Goal: Task Accomplishment & Management: Use online tool/utility

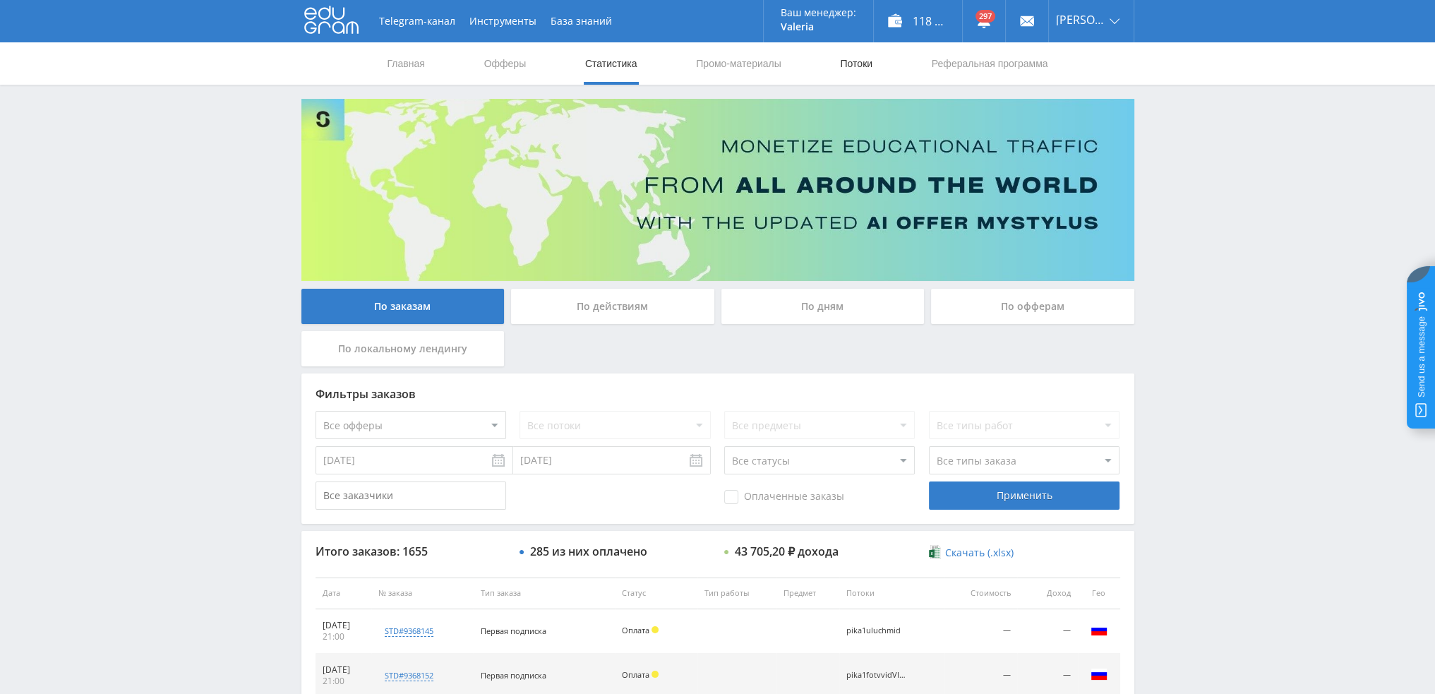
click at [839, 62] on link "Потоки" at bounding box center [855, 63] width 35 height 42
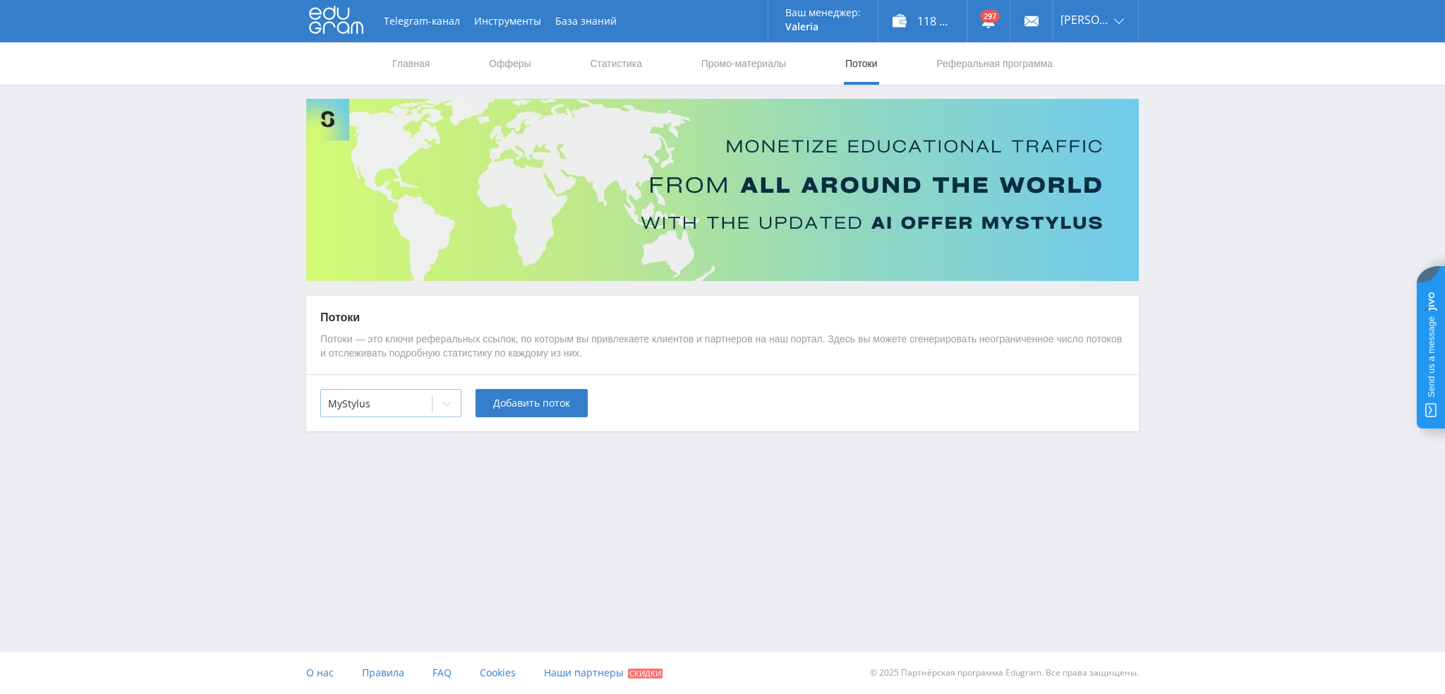
click at [423, 400] on div at bounding box center [376, 404] width 97 height 14
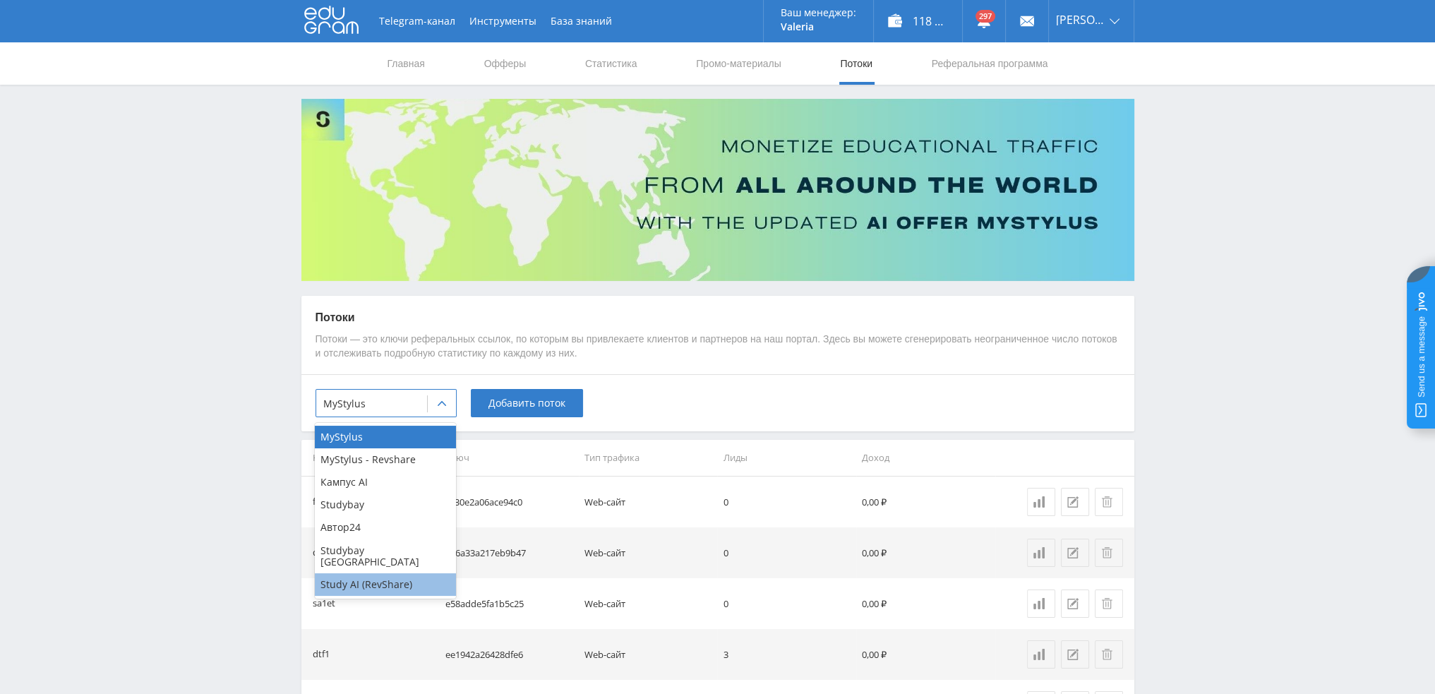
click at [378, 580] on div "Study AI (RevShare)" at bounding box center [385, 584] width 141 height 23
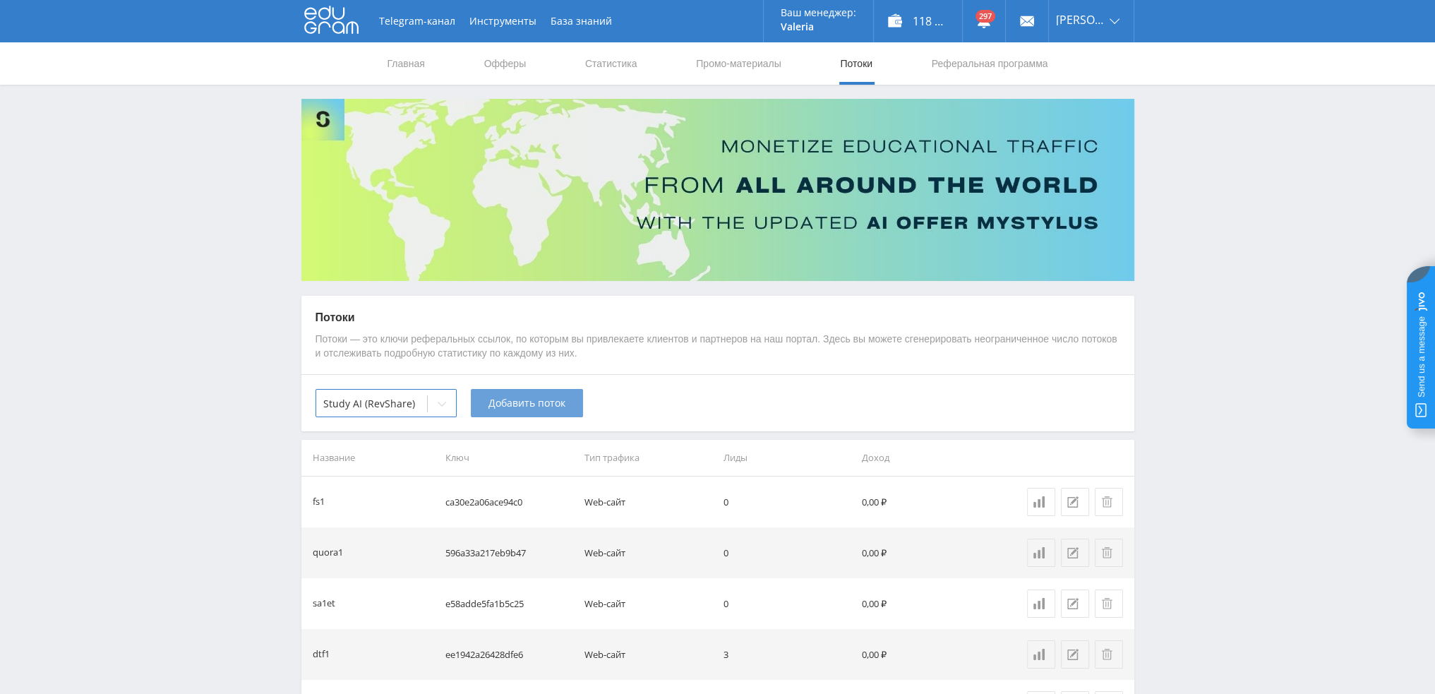
click at [525, 407] on span "Добавить поток" at bounding box center [526, 402] width 77 height 11
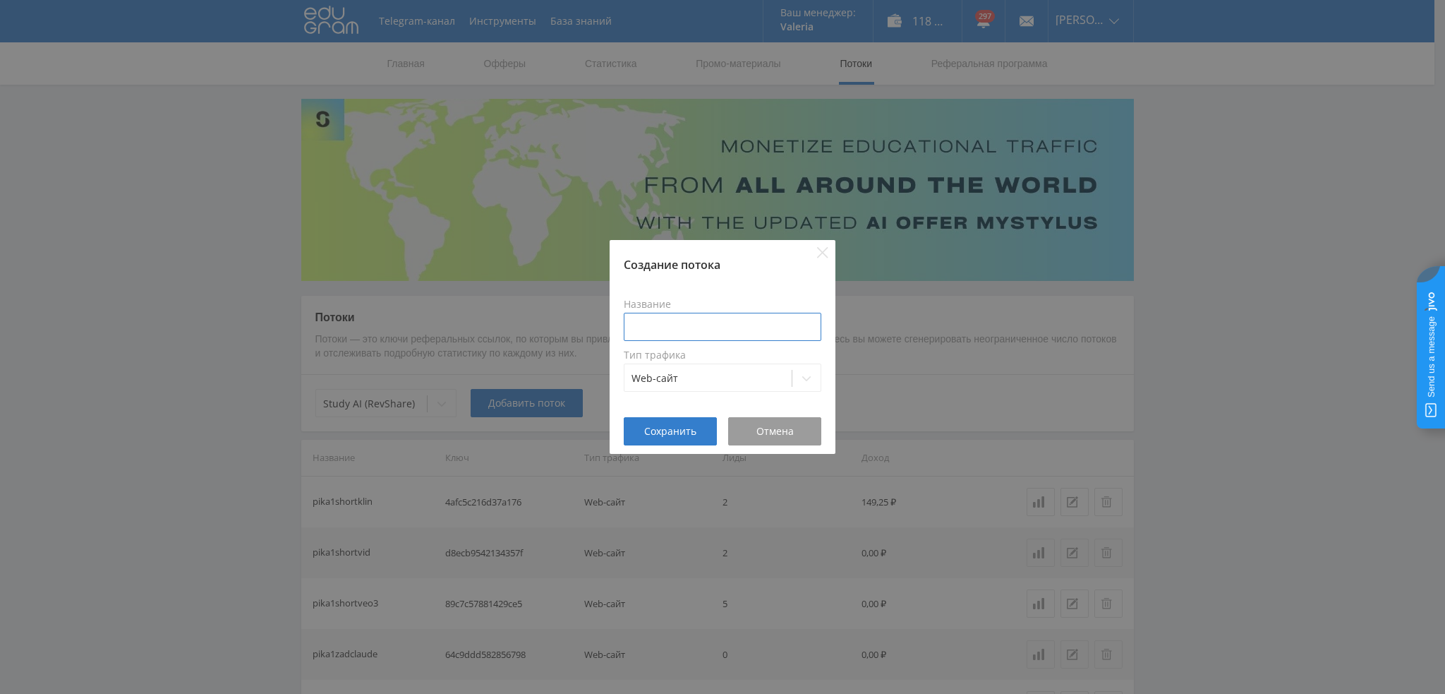
click at [703, 326] on input at bounding box center [723, 327] width 198 height 28
type input "pika1znakomgpt"
click at [658, 426] on span "Сохранить" at bounding box center [670, 431] width 52 height 11
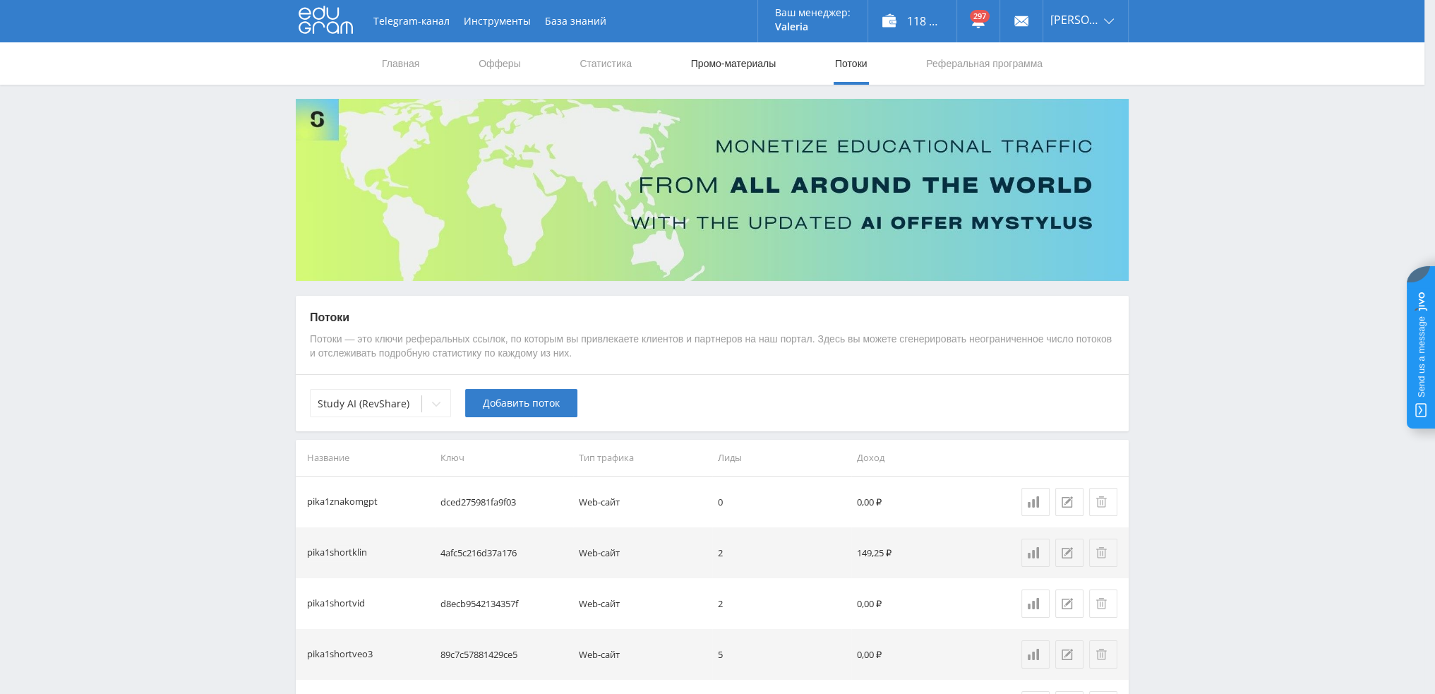
click at [731, 67] on link "Промо-материалы" at bounding box center [734, 63] width 88 height 42
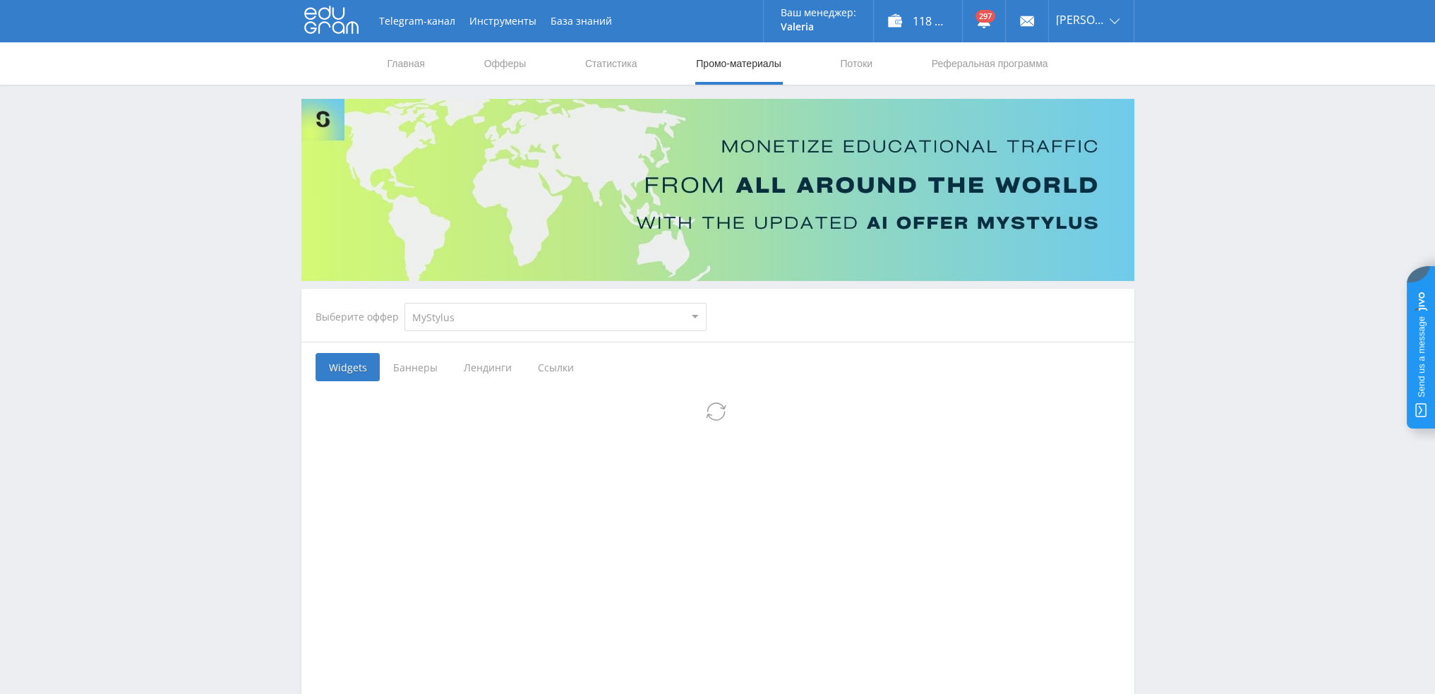
click at [494, 323] on select "MyStylus MyStylus - Revshare Кампус AI Studybay Автор24 Studybay Brazil Study A…" at bounding box center [555, 317] width 302 height 28
select select "376"
click at [404, 303] on select "MyStylus MyStylus - Revshare Кампус AI Studybay Автор24 Studybay Brazil Study A…" at bounding box center [555, 317] width 302 height 28
select select "376"
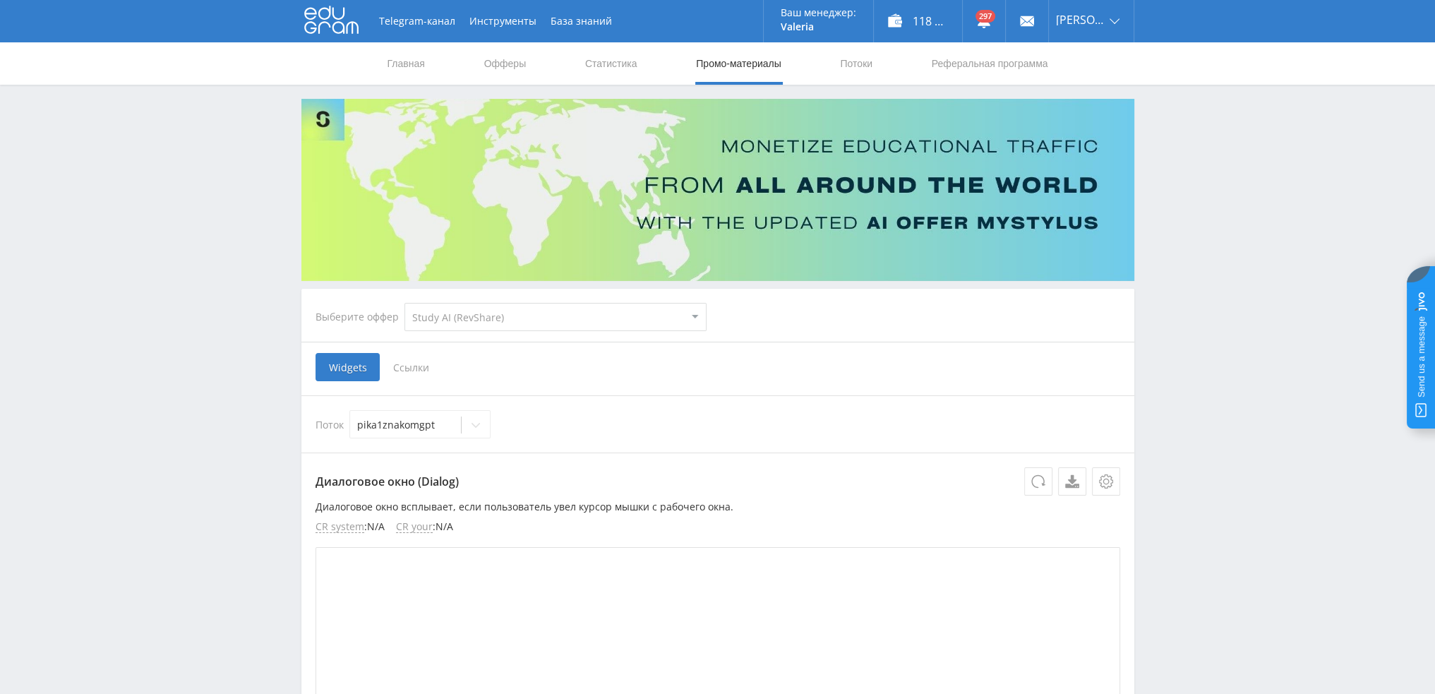
click at [421, 368] on span "Ссылки" at bounding box center [411, 367] width 63 height 28
click at [0, 0] on input "Ссылки" at bounding box center [0, 0] width 0 height 0
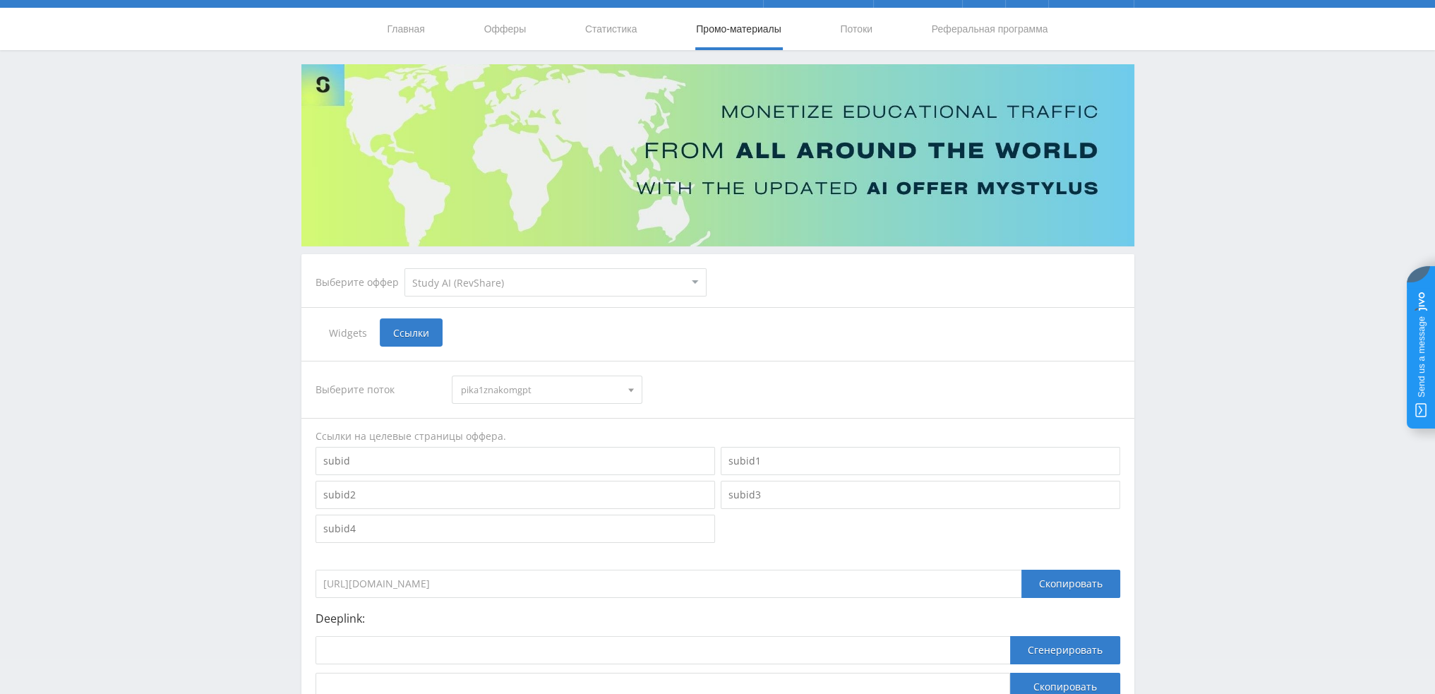
scroll to position [154, 0]
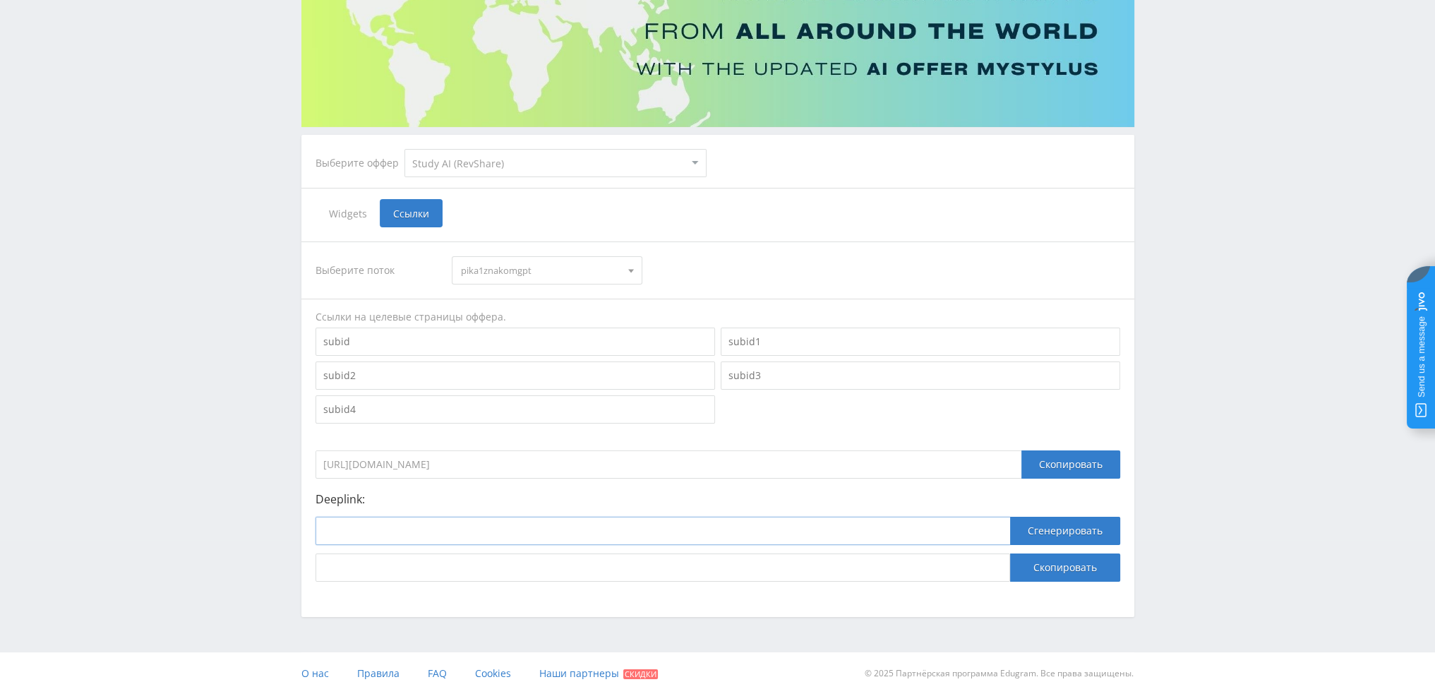
click at [451, 536] on input at bounding box center [662, 531] width 694 height 28
paste input "https://study24.ai/"
type input "https://study24.ai/"
click at [1072, 524] on button "Сгенерировать" at bounding box center [1065, 531] width 110 height 28
click at [1052, 569] on button "Скопировать" at bounding box center [1065, 567] width 110 height 28
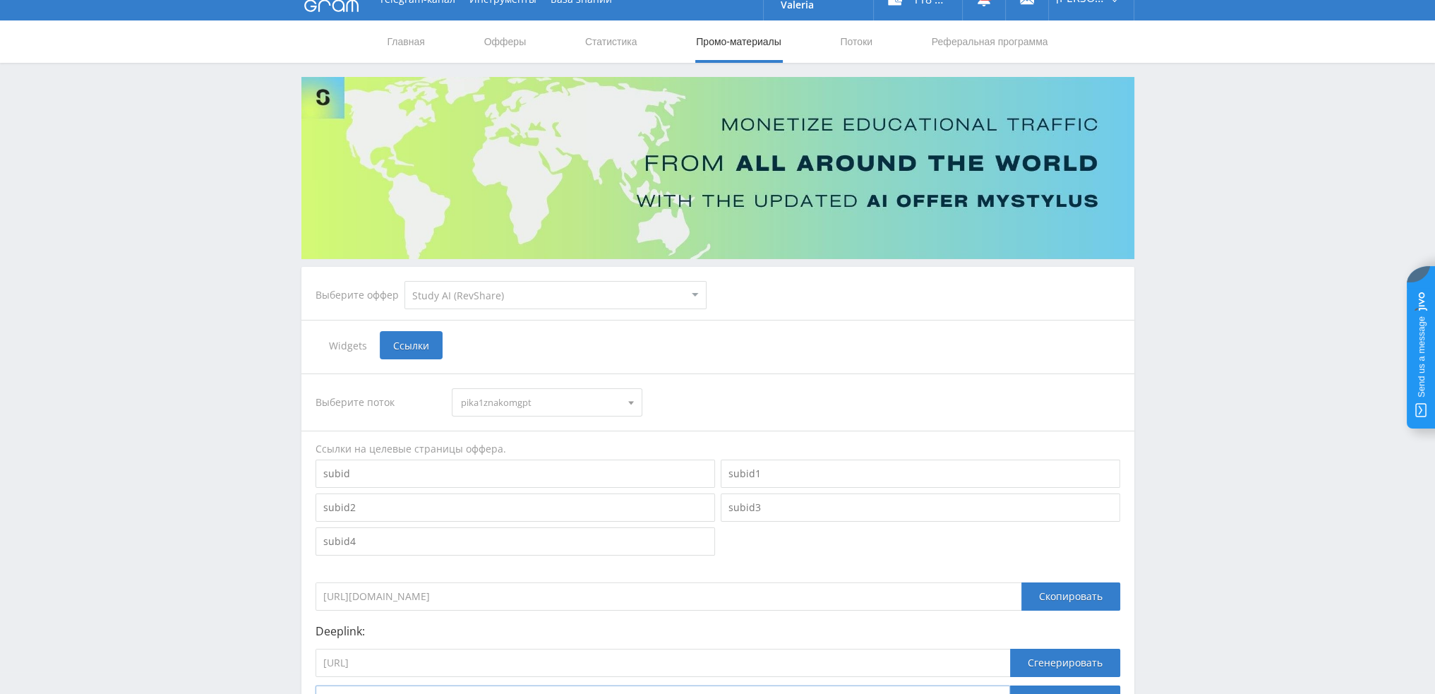
scroll to position [0, 0]
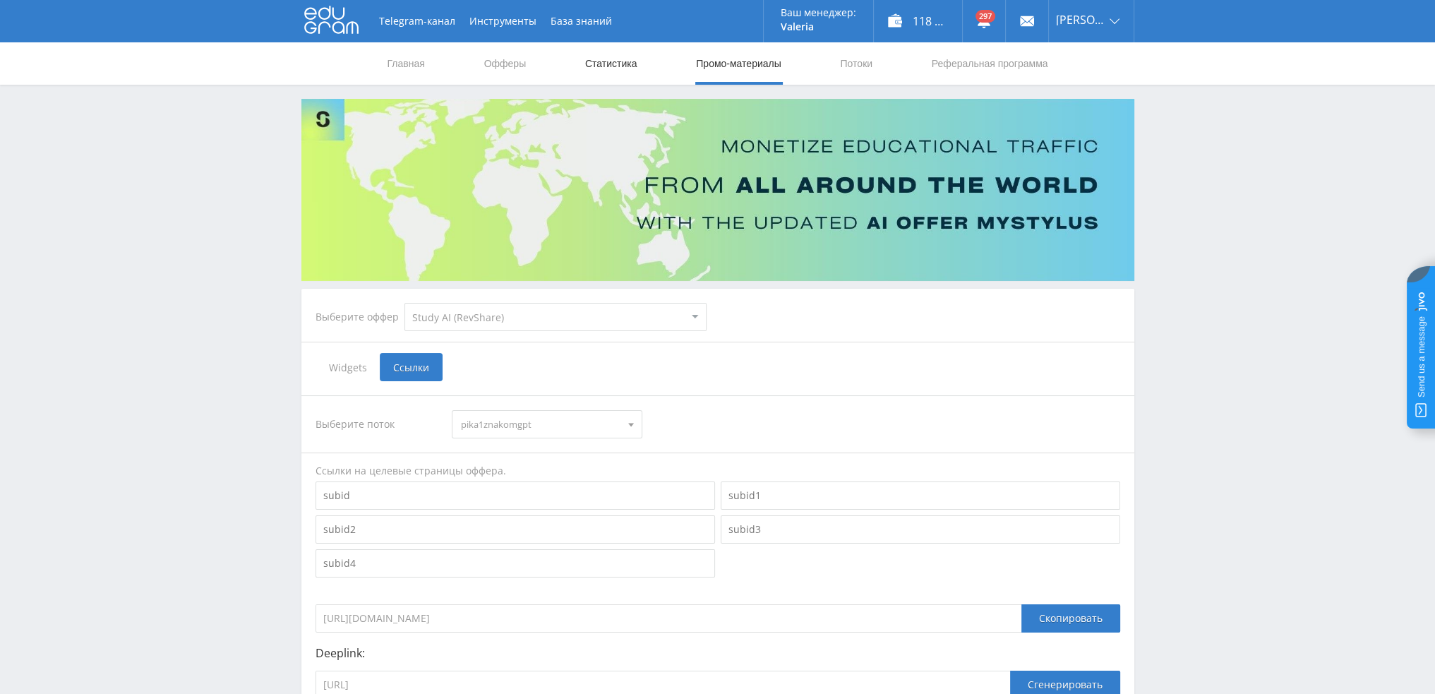
click at [613, 61] on link "Статистика" at bounding box center [611, 63] width 55 height 42
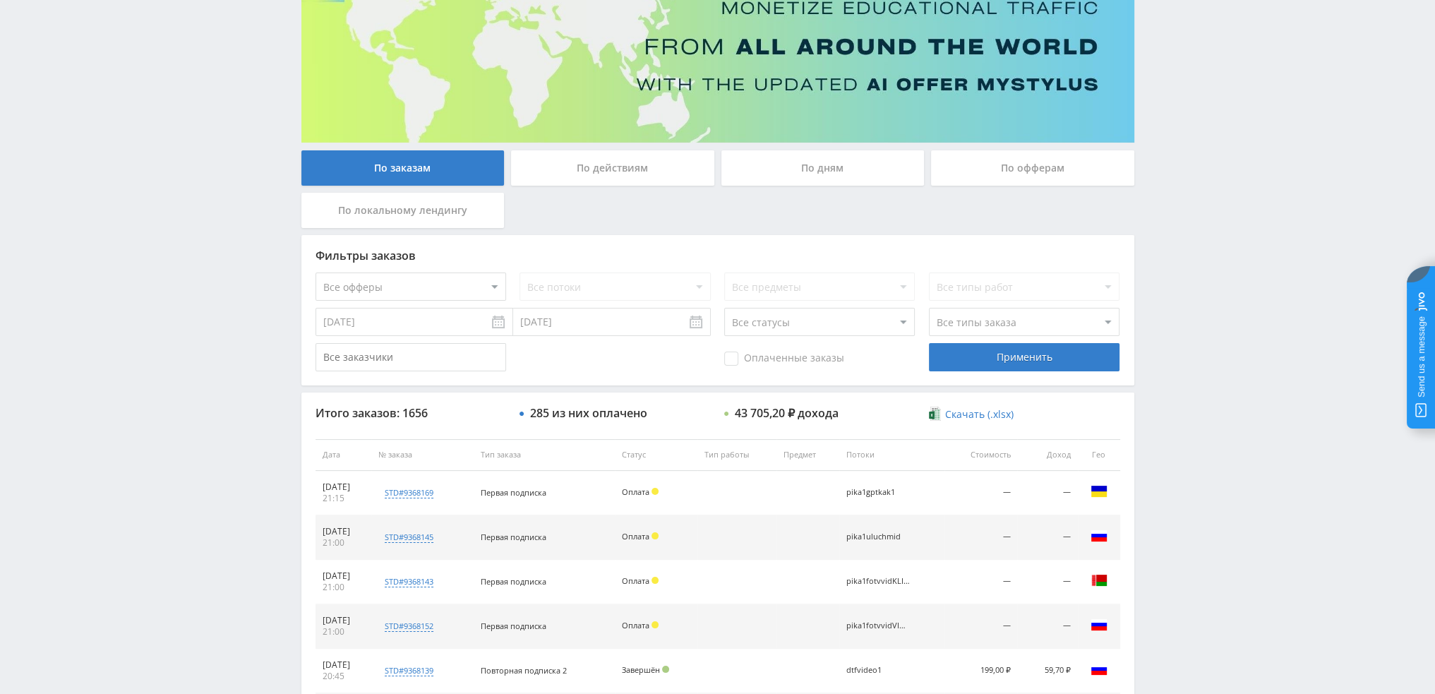
scroll to position [488, 0]
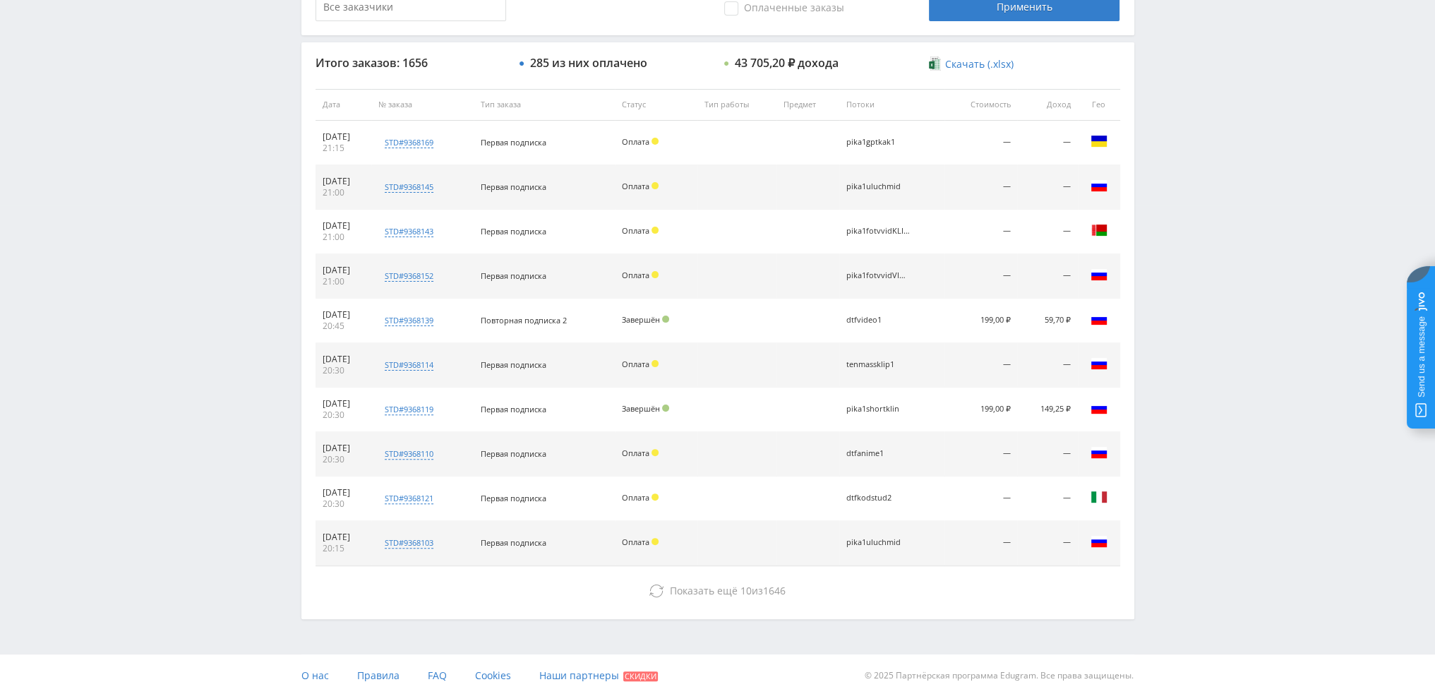
drag, startPoint x: 908, startPoint y: 140, endPoint x: 835, endPoint y: 143, distance: 73.5
click at [836, 140] on tr "23.08.2025 21:15 std#9368169 Заказчик 2634886584 Первая подписка Оплата pika1gp…" at bounding box center [717, 143] width 805 height 44
click at [870, 234] on div "pika1fotvvidKLING" at bounding box center [878, 231] width 64 height 9
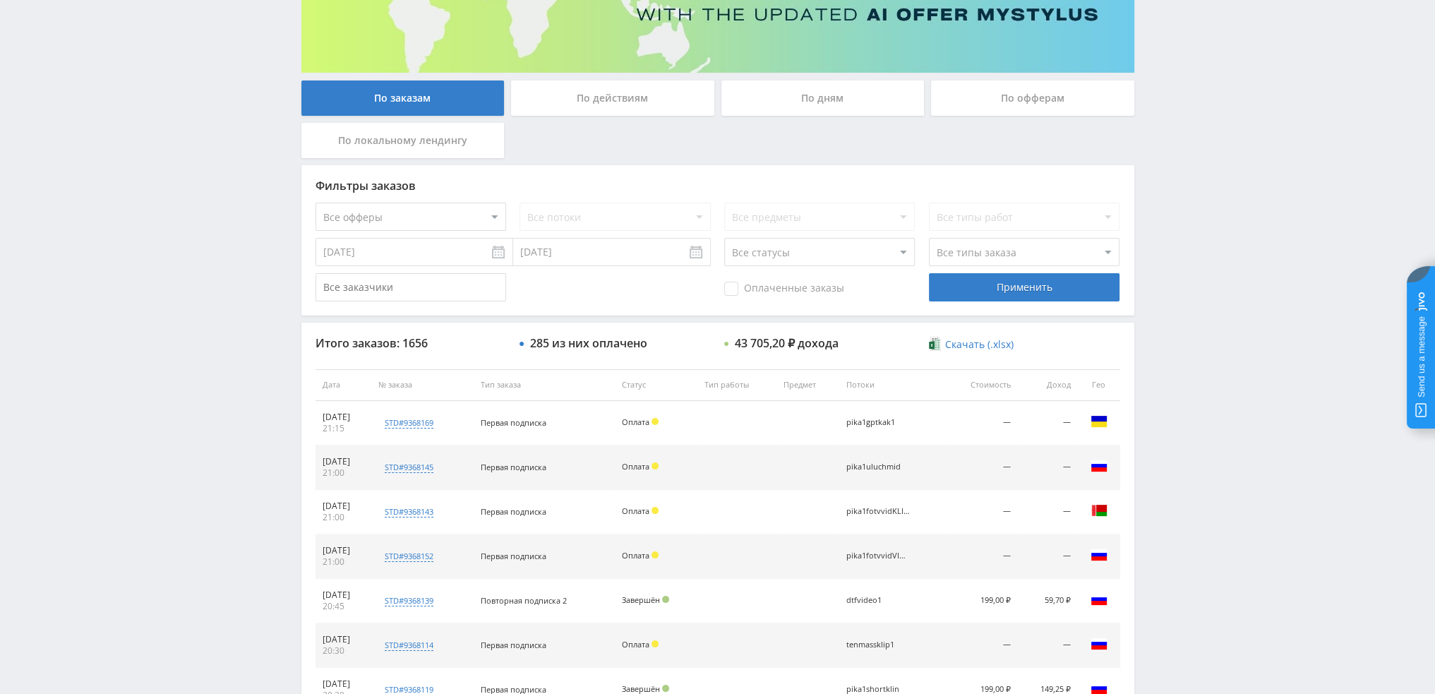
scroll to position [206, 0]
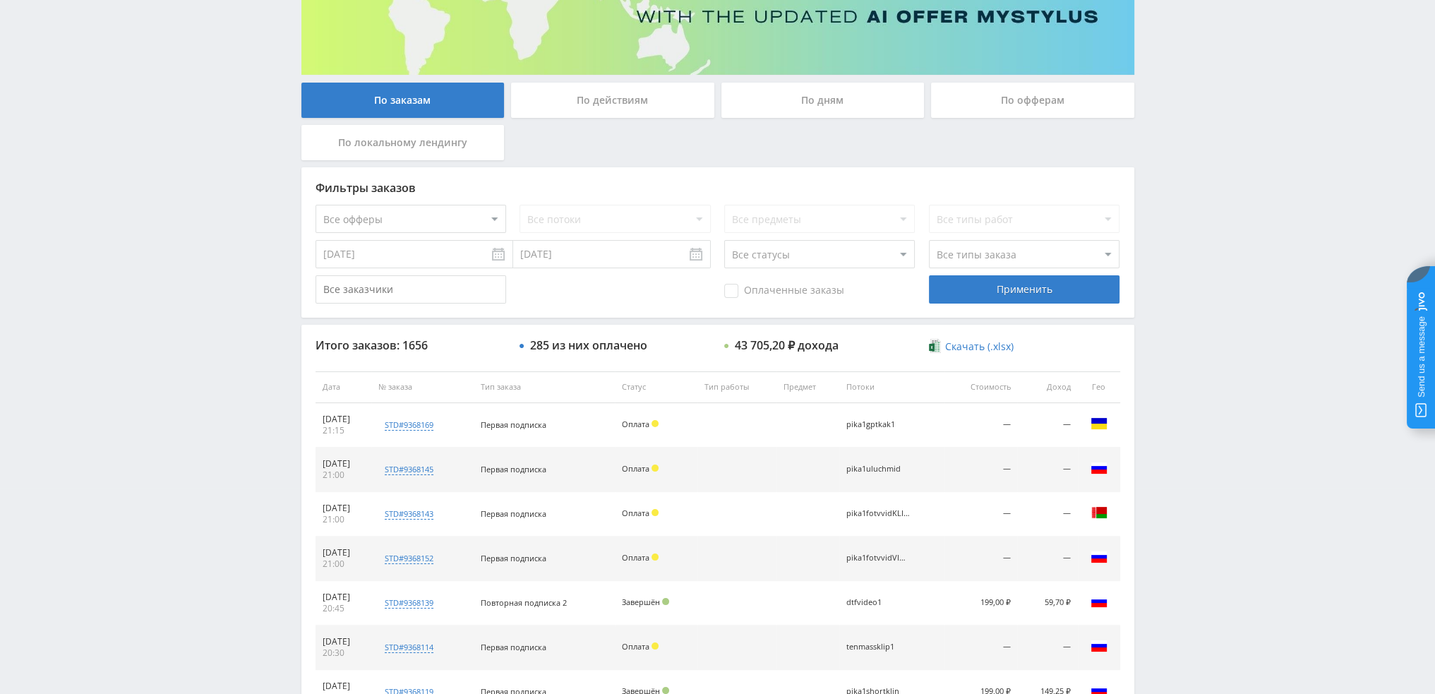
click at [830, 104] on div "По дням" at bounding box center [822, 100] width 203 height 35
click at [0, 0] on input "По дням" at bounding box center [0, 0] width 0 height 0
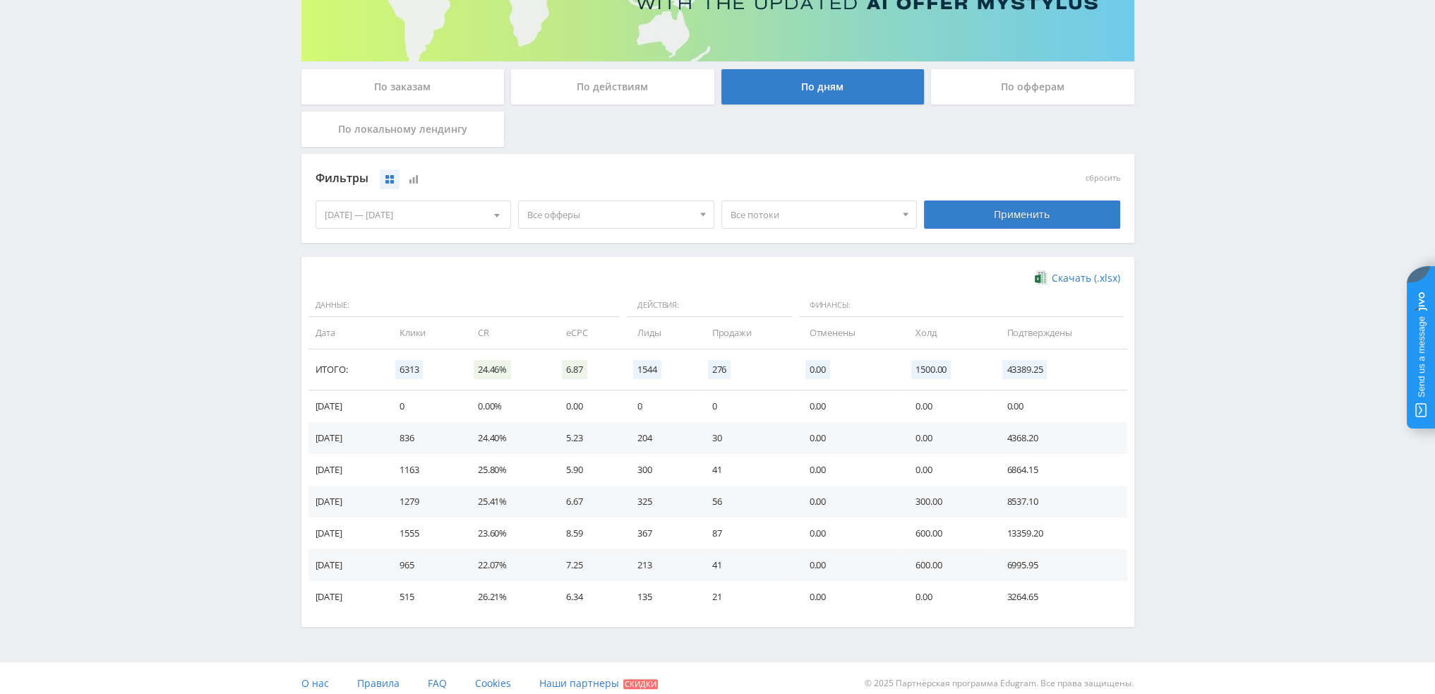
scroll to position [229, 0]
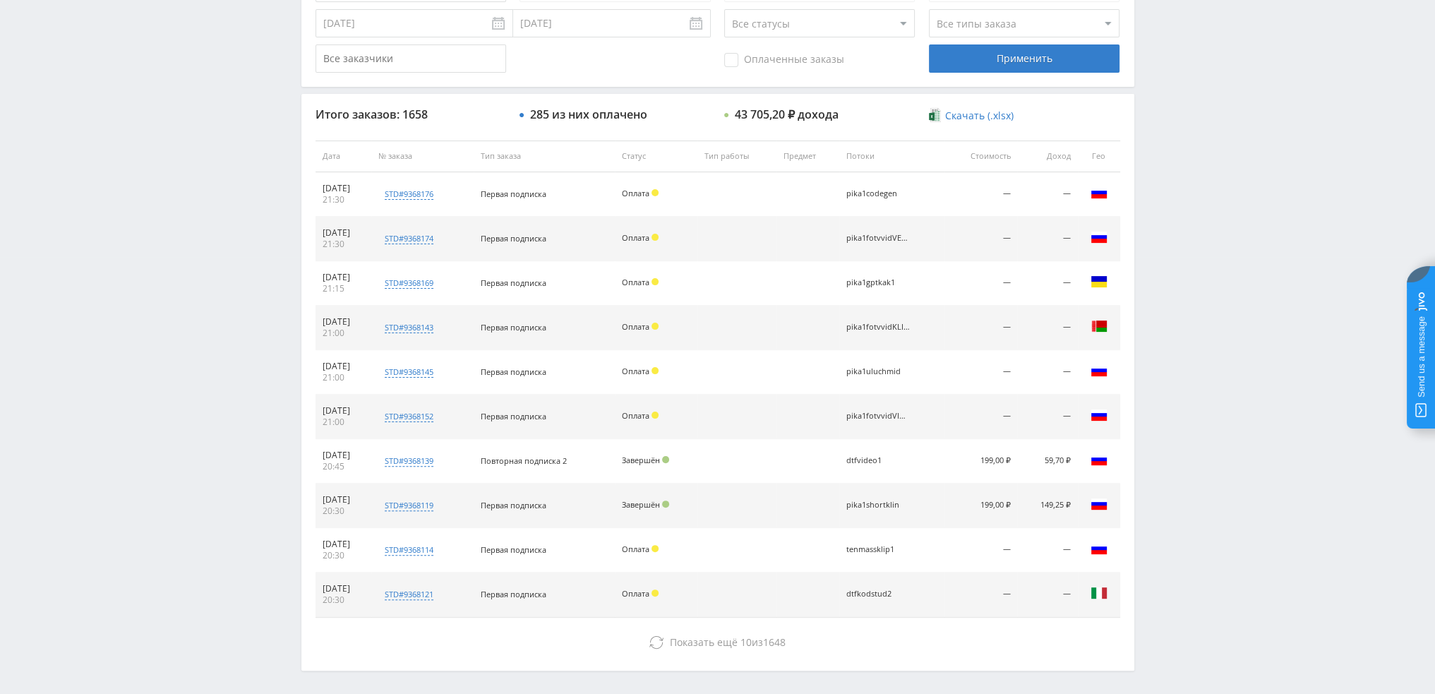
scroll to position [206, 0]
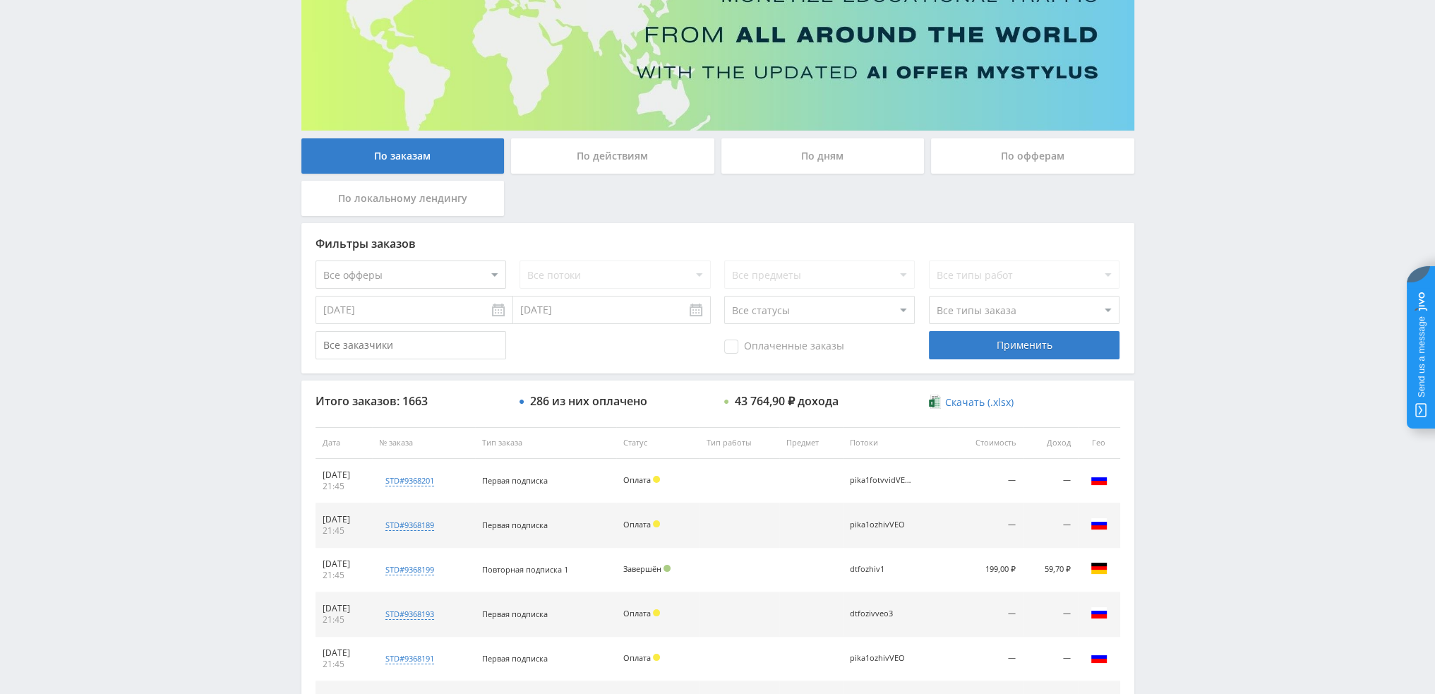
scroll to position [136, 0]
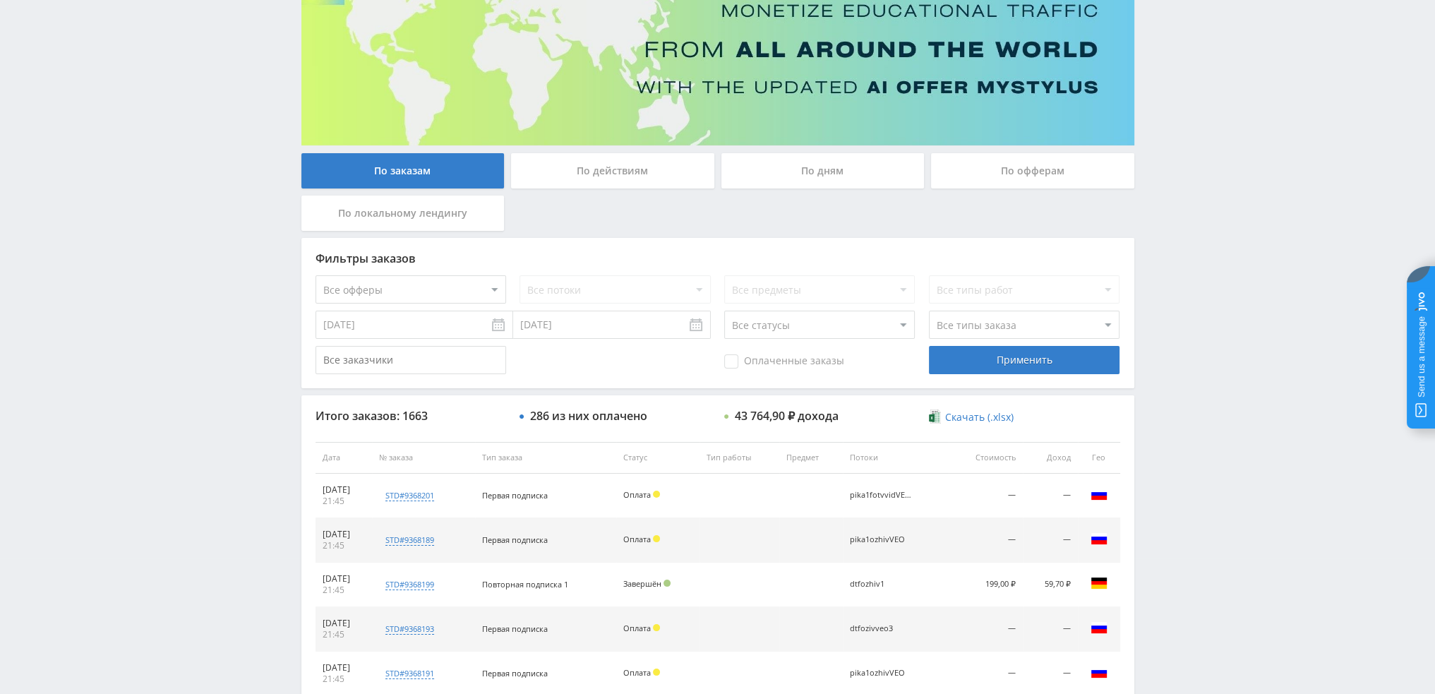
click at [821, 178] on div "По дням" at bounding box center [822, 170] width 203 height 35
click at [0, 0] on input "По дням" at bounding box center [0, 0] width 0 height 0
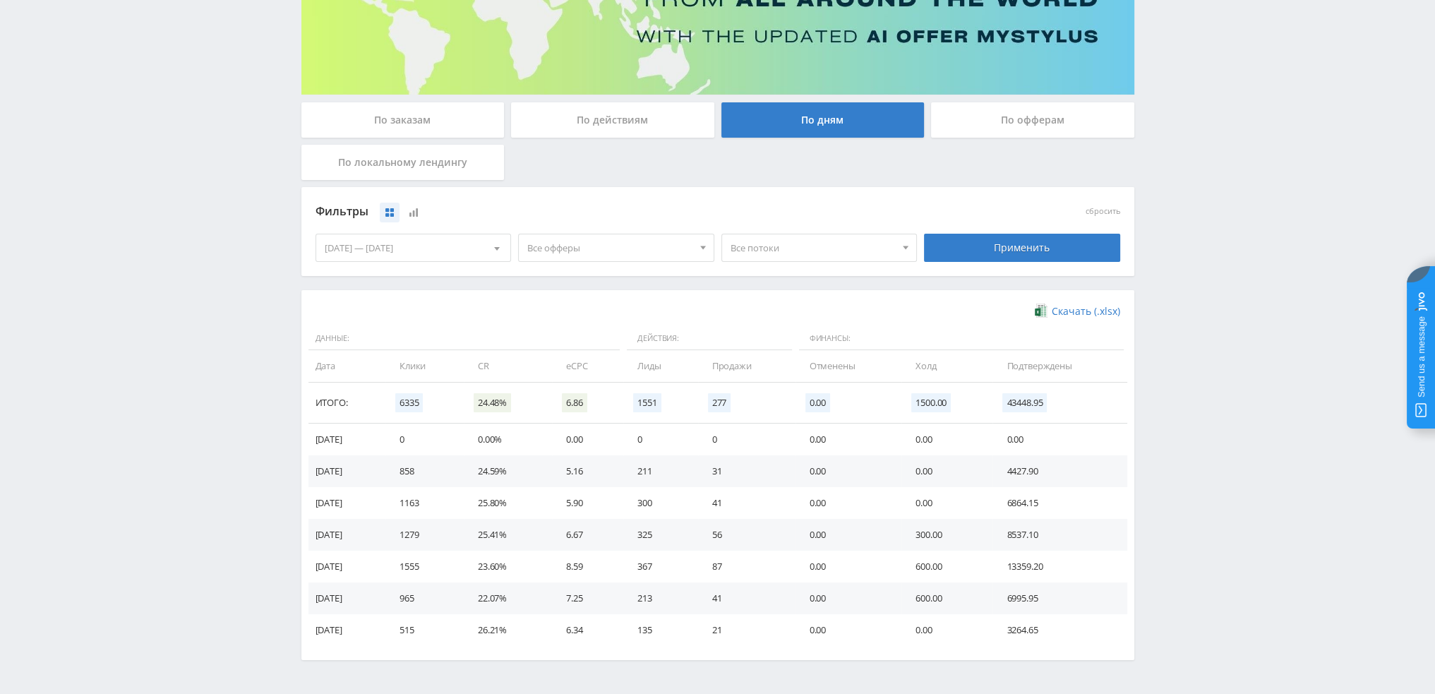
scroll to position [229, 0]
